Goal: Navigation & Orientation: Find specific page/section

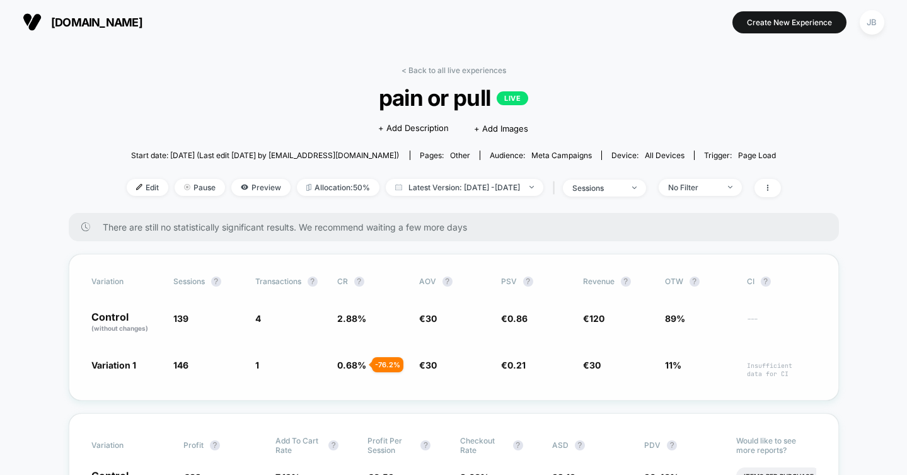
scroll to position [153, 0]
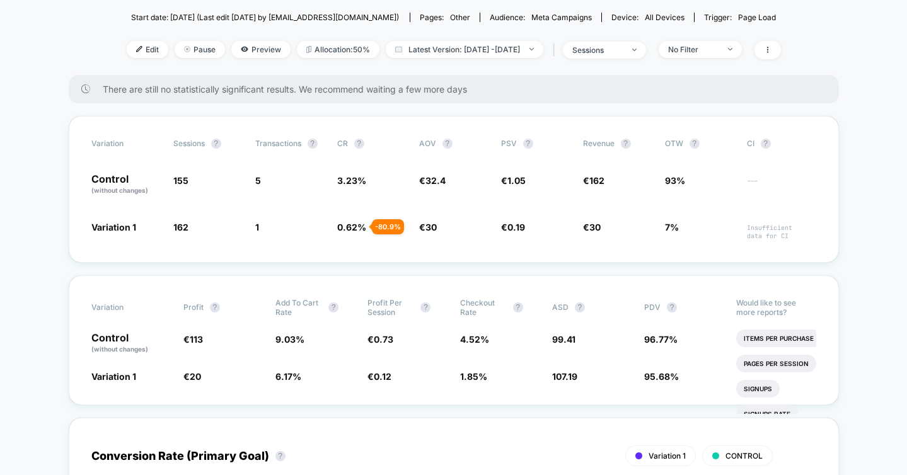
scroll to position [139, 0]
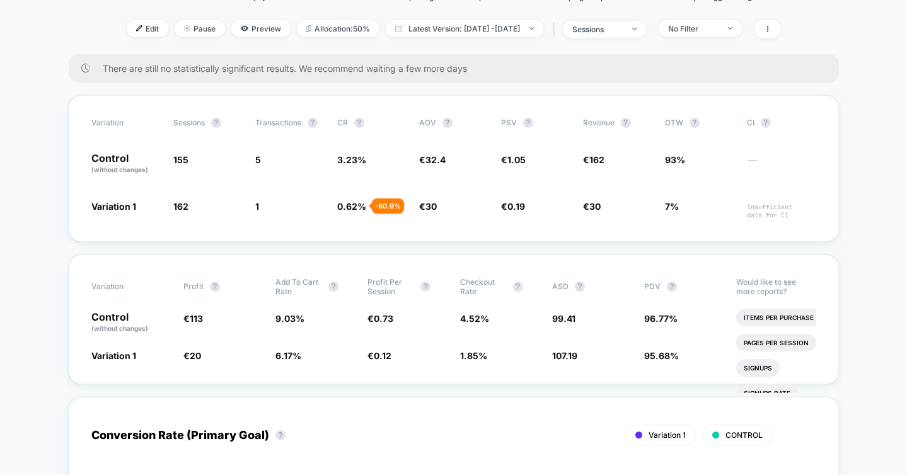
scroll to position [160, 0]
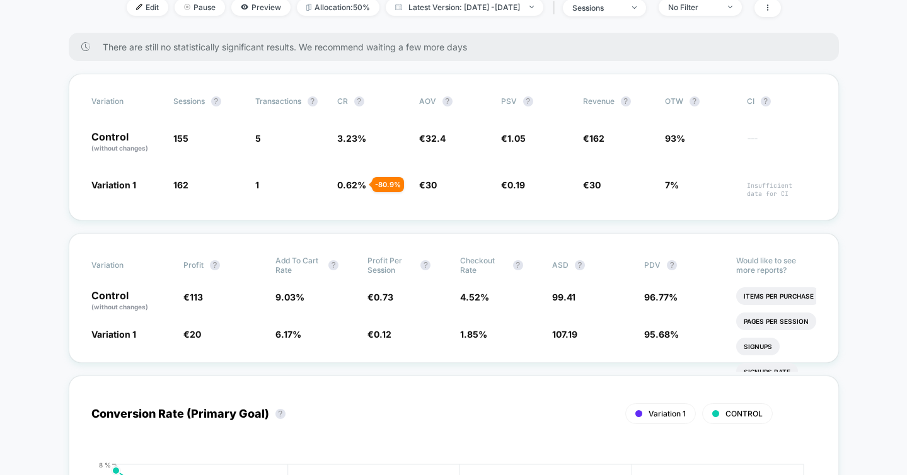
scroll to position [180, 0]
